Goal: Task Accomplishment & Management: Use online tool/utility

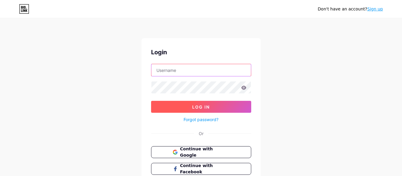
type input "[EMAIL_ADDRESS][DOMAIN_NAME]"
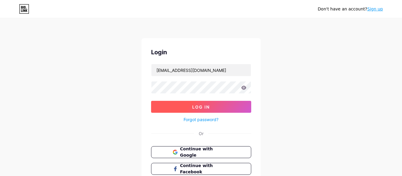
click at [188, 104] on button "Log In" at bounding box center [201, 107] width 100 height 12
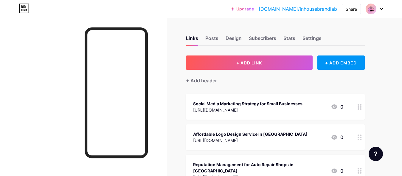
click at [258, 70] on div "+ Add header" at bounding box center [275, 77] width 179 height 15
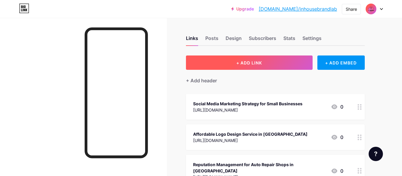
click at [258, 62] on span "+ ADD LINK" at bounding box center [249, 62] width 26 height 5
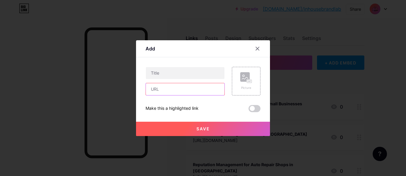
click at [166, 88] on input "text" at bounding box center [185, 89] width 79 height 12
paste input "[URL][DOMAIN_NAME]"
type input "[URL][DOMAIN_NAME]"
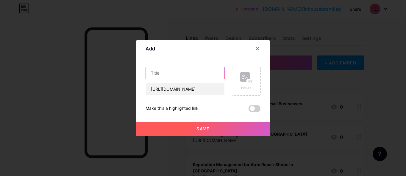
click at [177, 75] on input "text" at bounding box center [185, 73] width 79 height 12
paste input "Unlock Your Business Potential with SEO Services in [GEOGRAPHIC_DATA]"
type input "Unlock Your Business Potential with SEO Services in [GEOGRAPHIC_DATA]"
click at [197, 127] on span "Save" at bounding box center [203, 128] width 13 height 5
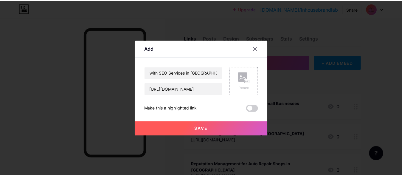
scroll to position [0, 0]
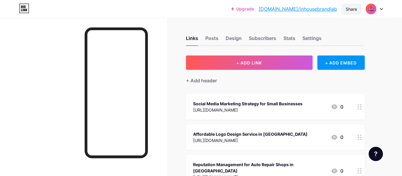
click at [347, 9] on div "Share" at bounding box center [350, 9] width 11 height 6
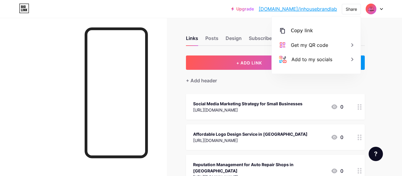
drag, startPoint x: 302, startPoint y: 29, endPoint x: 239, endPoint y: 29, distance: 62.8
click at [301, 29] on div "Copy link" at bounding box center [302, 30] width 22 height 7
